Goal: Use online tool/utility

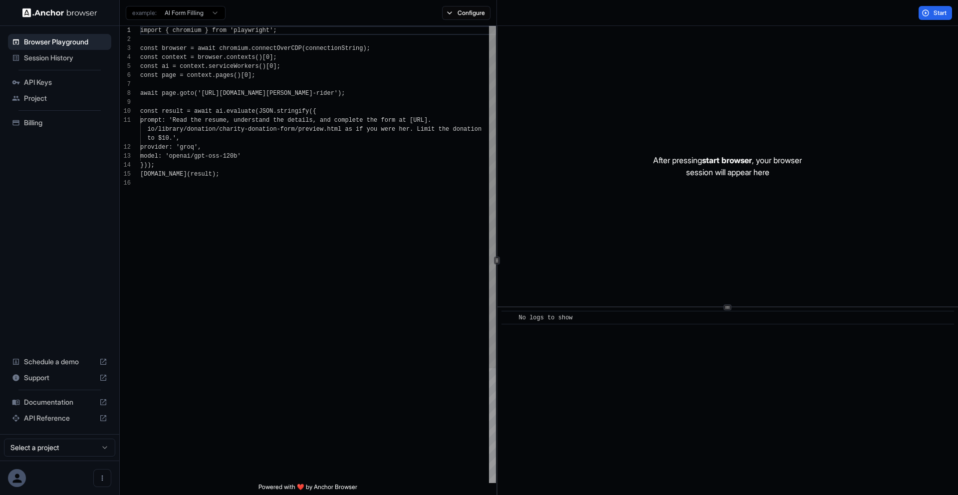
scroll to position [90, 0]
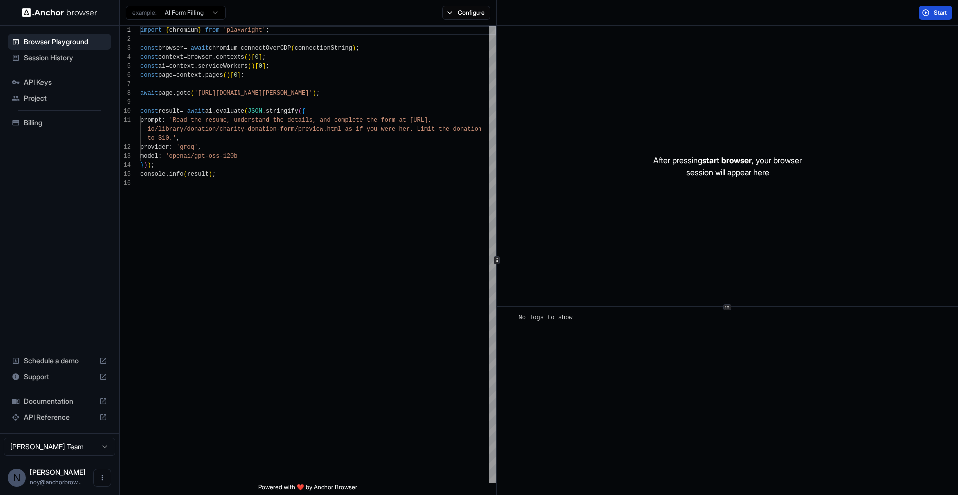
click at [944, 9] on span "Start" at bounding box center [940, 13] width 14 height 8
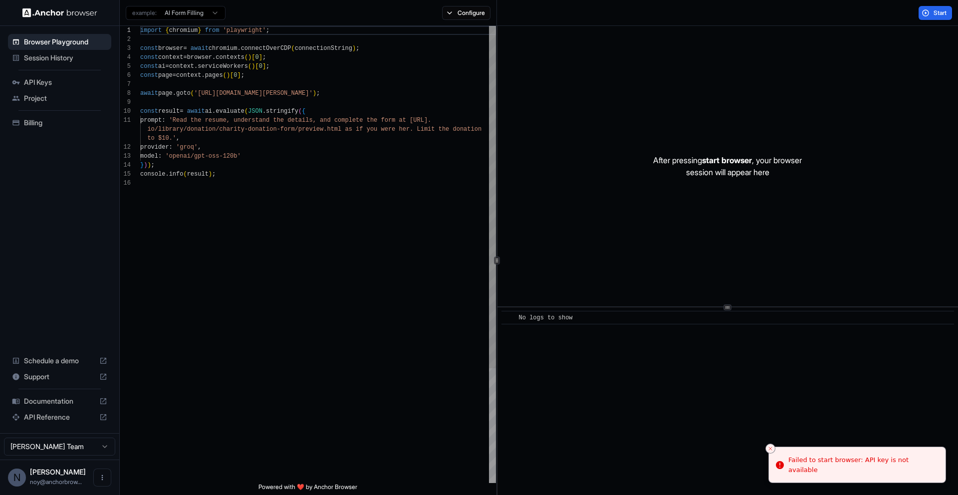
type textarea "**********"
click at [379, 161] on div "import { chromium } from 'playwright' ; const browser = await chromium . connec…" at bounding box center [318, 331] width 356 height 610
click at [667, 129] on div "After pressing start browser , your browser session will appear here" at bounding box center [727, 166] width 460 height 280
click at [667, 130] on div "After pressing start browser , your browser session will appear here" at bounding box center [727, 166] width 460 height 280
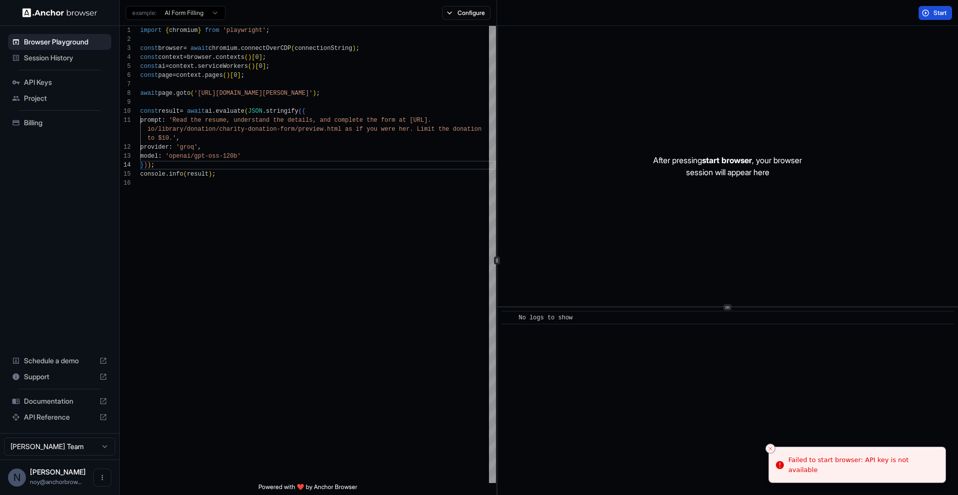
click at [930, 15] on button "Start" at bounding box center [934, 13] width 33 height 14
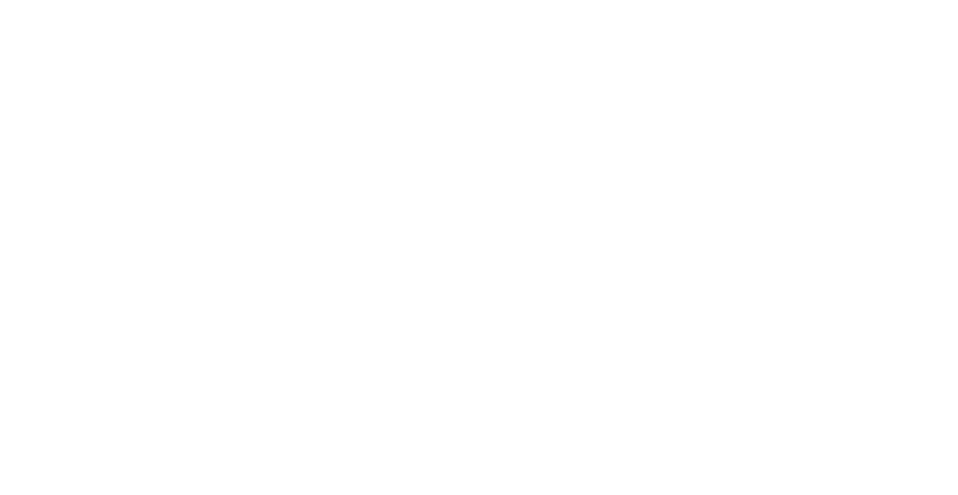
click at [876, 19] on body at bounding box center [479, 247] width 958 height 495
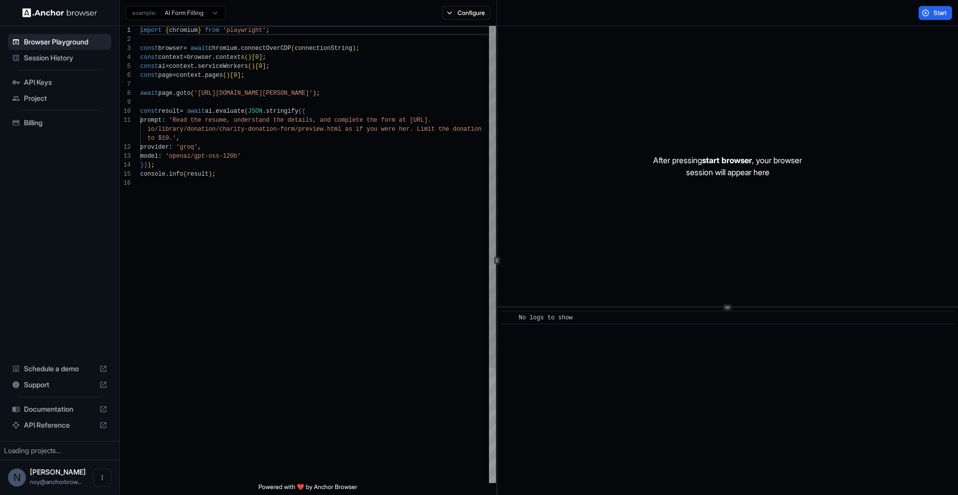
scroll to position [90, 0]
click at [933, 13] on span "Start" at bounding box center [940, 13] width 14 height 8
